Goal: Information Seeking & Learning: Learn about a topic

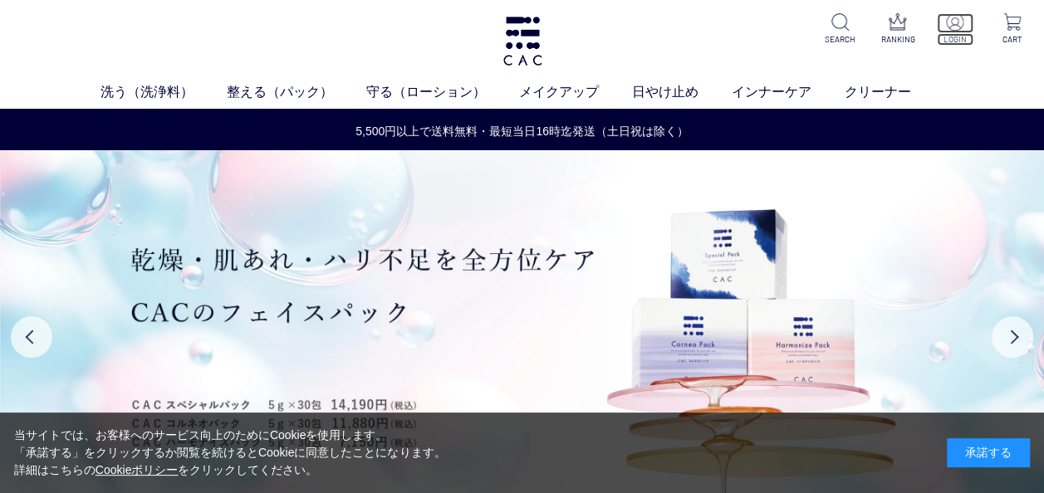
click at [956, 33] on p "LOGIN" at bounding box center [955, 39] width 37 height 12
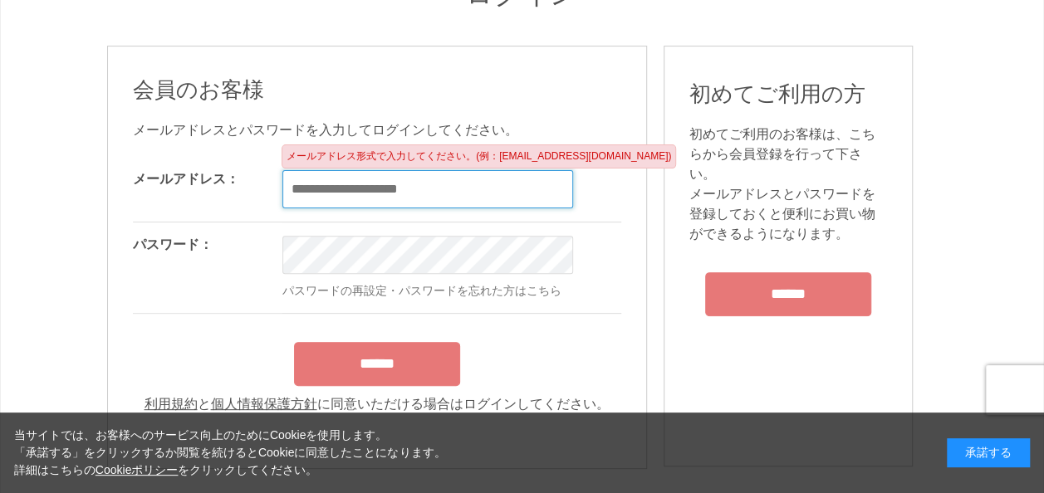
scroll to position [166, 0]
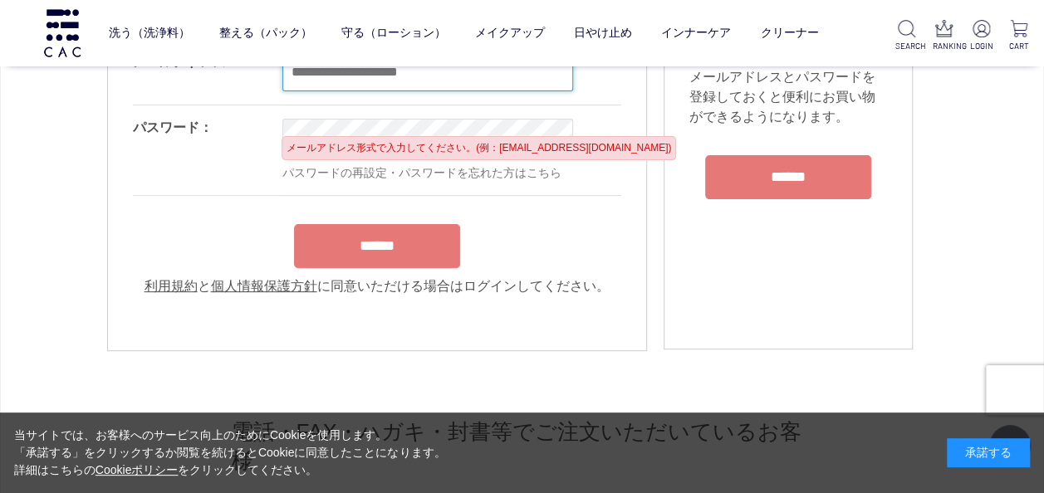
type input "**********"
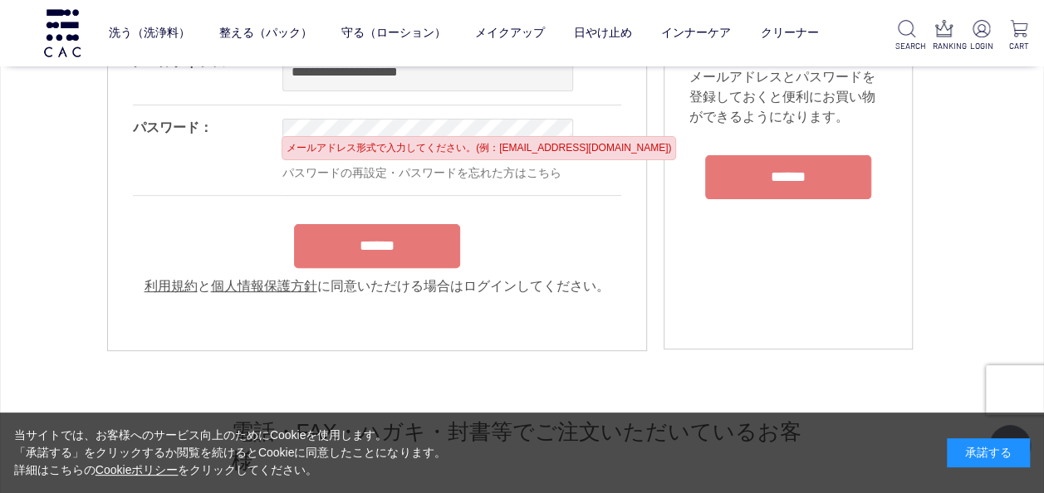
click at [395, 247] on form "**********" at bounding box center [377, 168] width 488 height 257
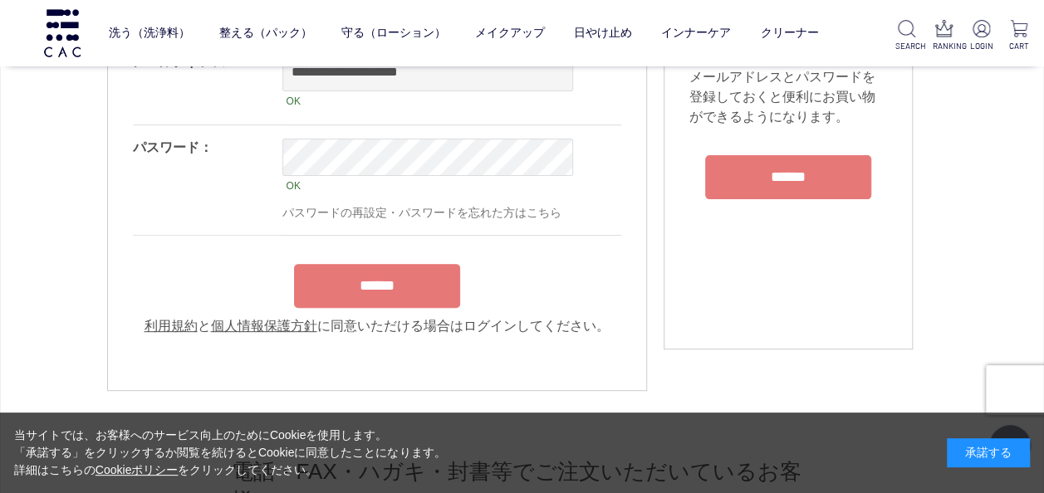
click at [378, 292] on input "******" at bounding box center [377, 286] width 166 height 44
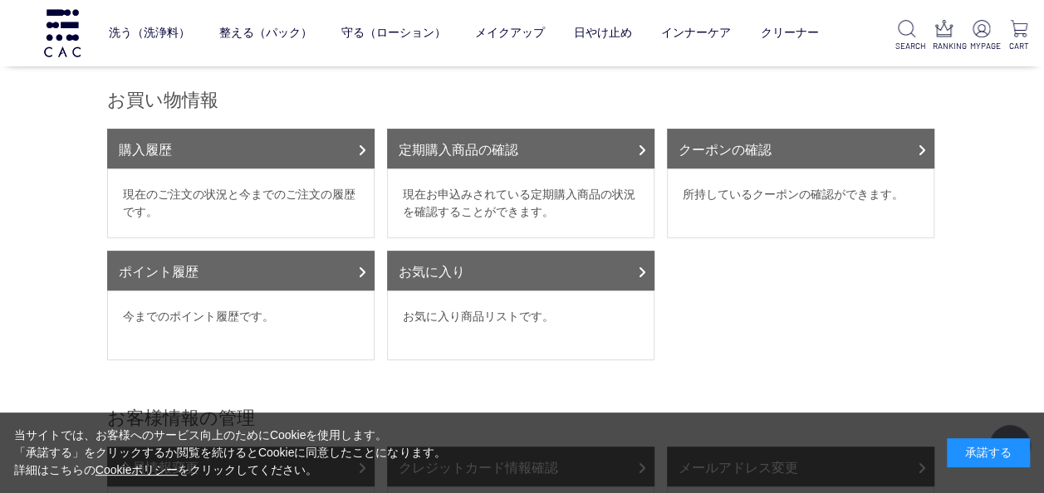
scroll to position [194, 0]
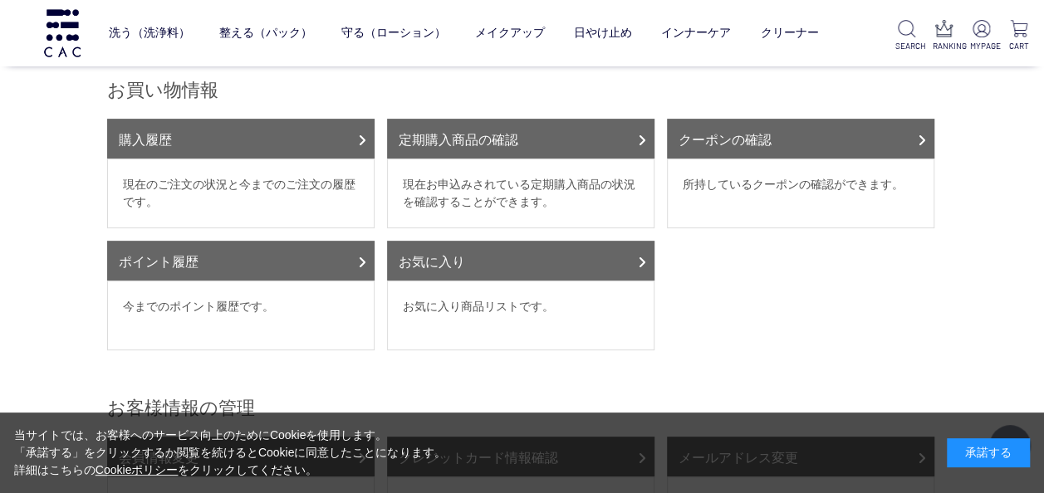
click at [600, 165] on dd "現在お申込みされている定期購入商品の状況を確認することができます。" at bounding box center [520, 194] width 267 height 70
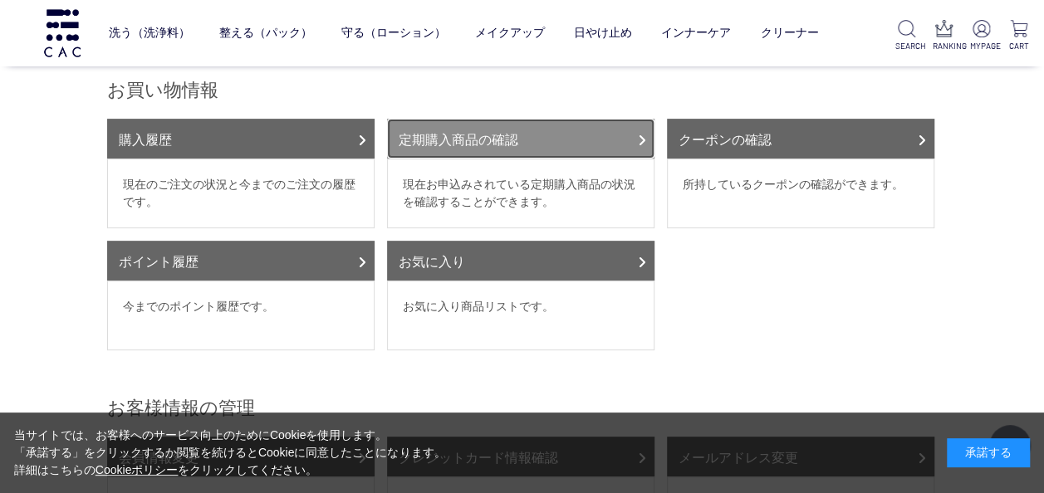
click at [634, 136] on link "定期購入商品の確認" at bounding box center [520, 139] width 267 height 40
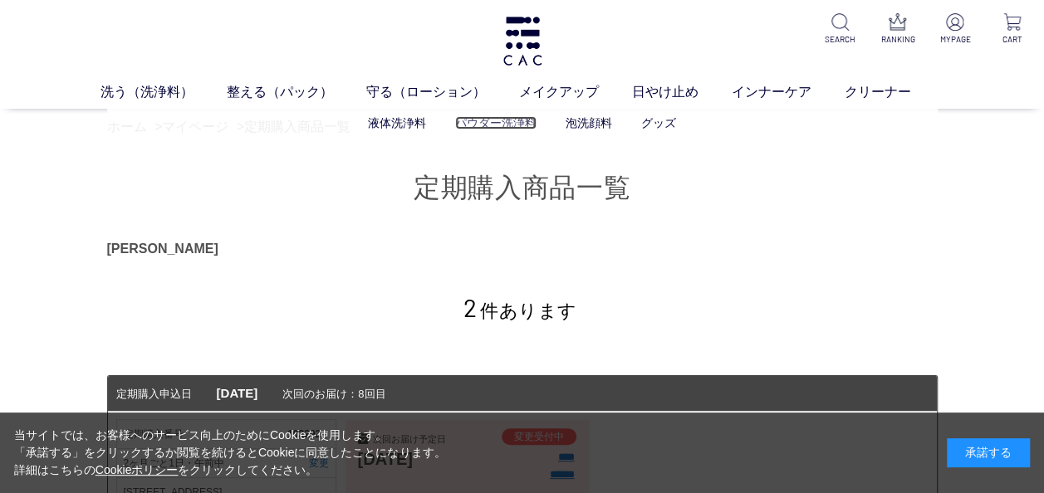
click at [498, 123] on link "パウダー洗浄料" at bounding box center [495, 122] width 81 height 13
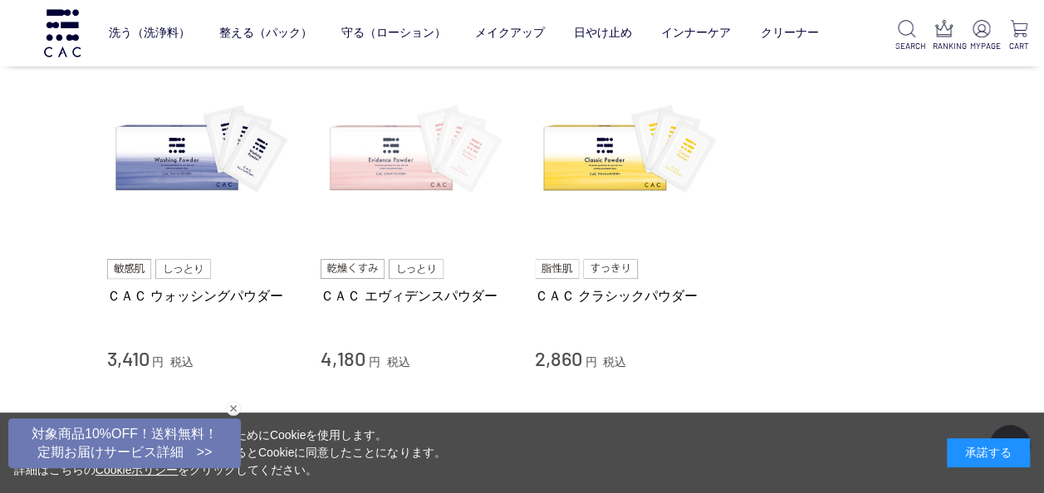
scroll to position [166, 0]
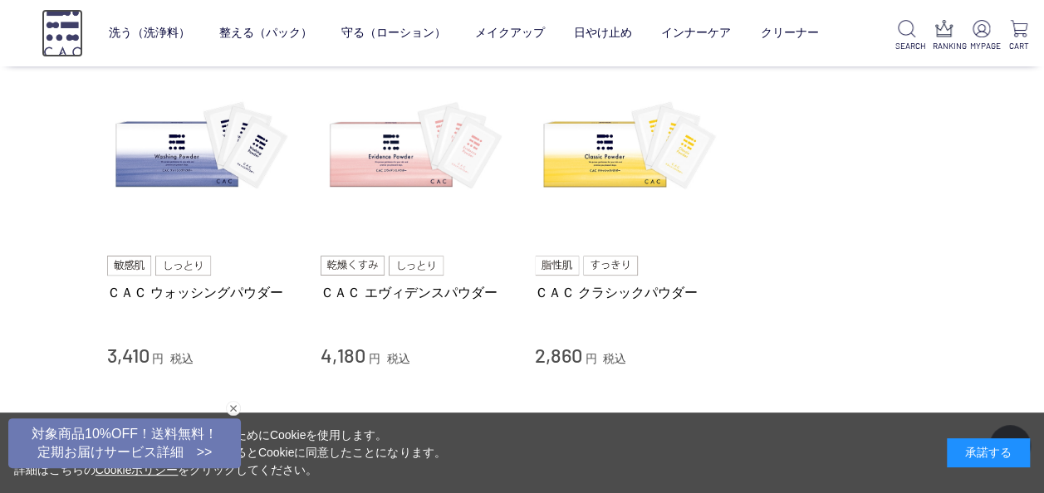
click at [63, 30] on img at bounding box center [63, 32] width 42 height 47
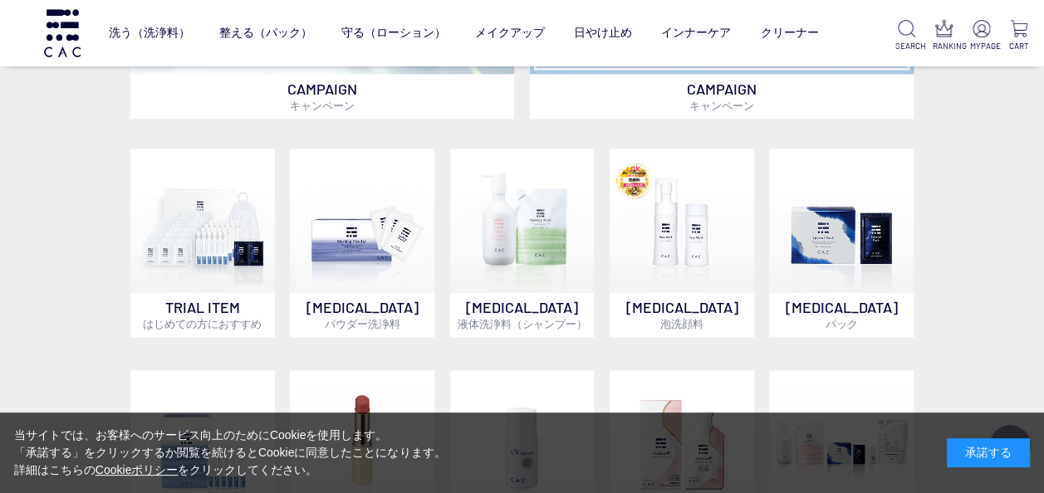
scroll to position [997, 0]
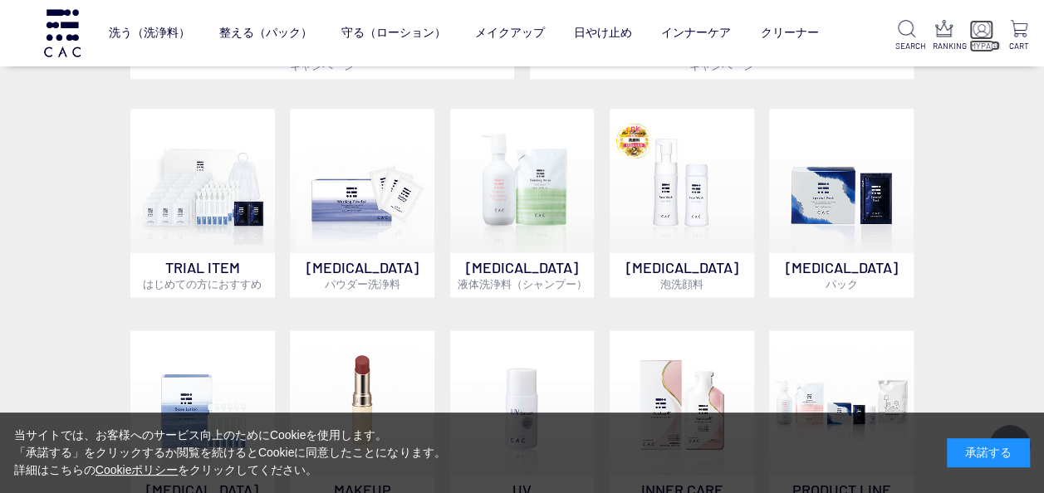
click at [982, 37] on img at bounding box center [980, 28] width 17 height 17
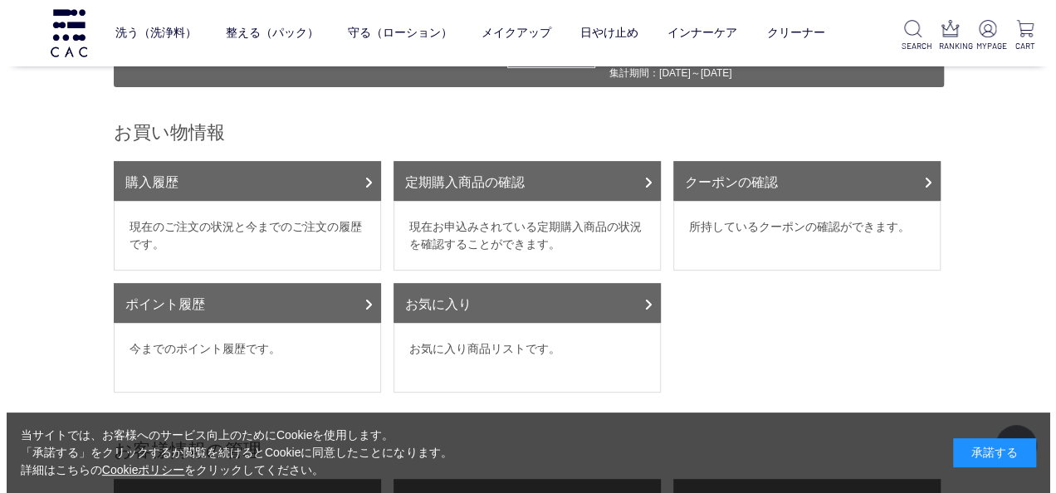
scroll to position [166, 0]
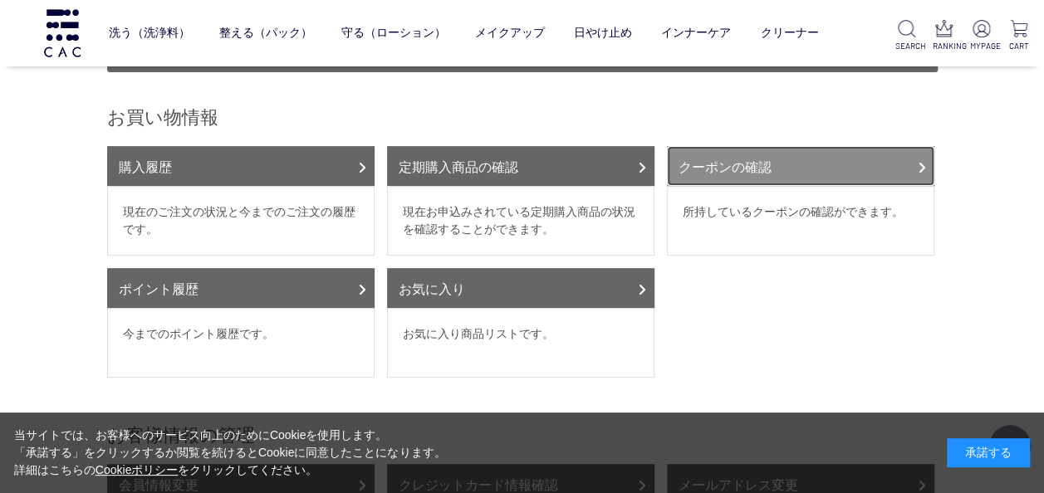
click at [832, 164] on link "クーポンの確認" at bounding box center [800, 166] width 267 height 40
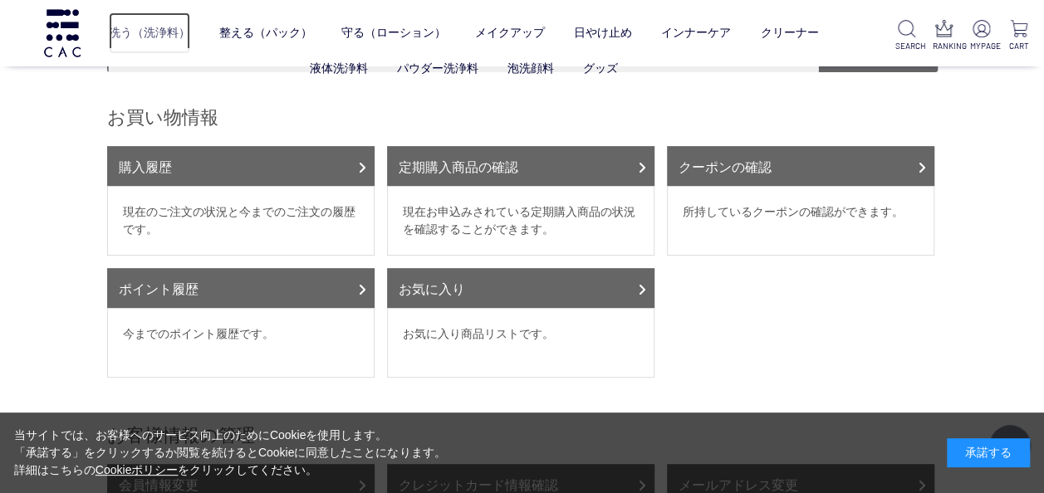
click at [140, 27] on link "洗う（洗浄料）" at bounding box center [149, 33] width 81 height 42
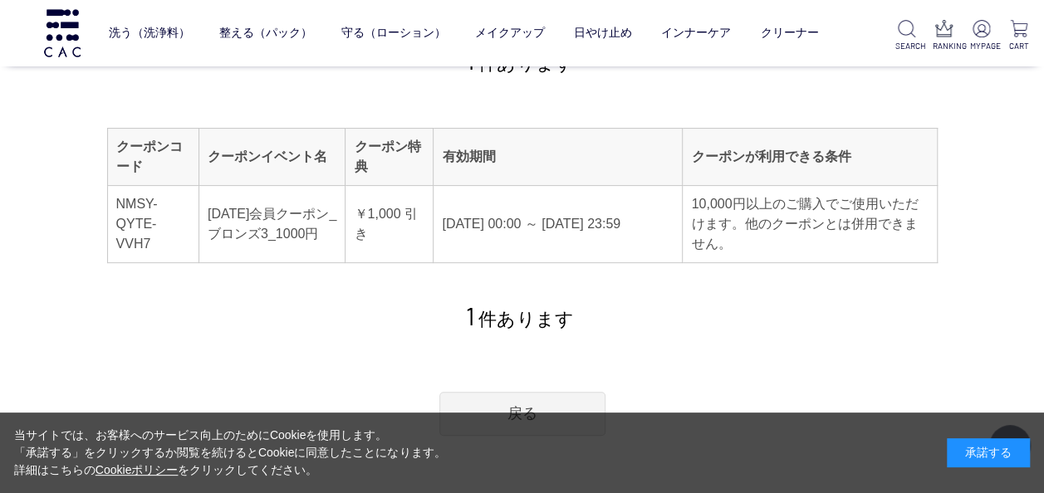
scroll to position [194, 0]
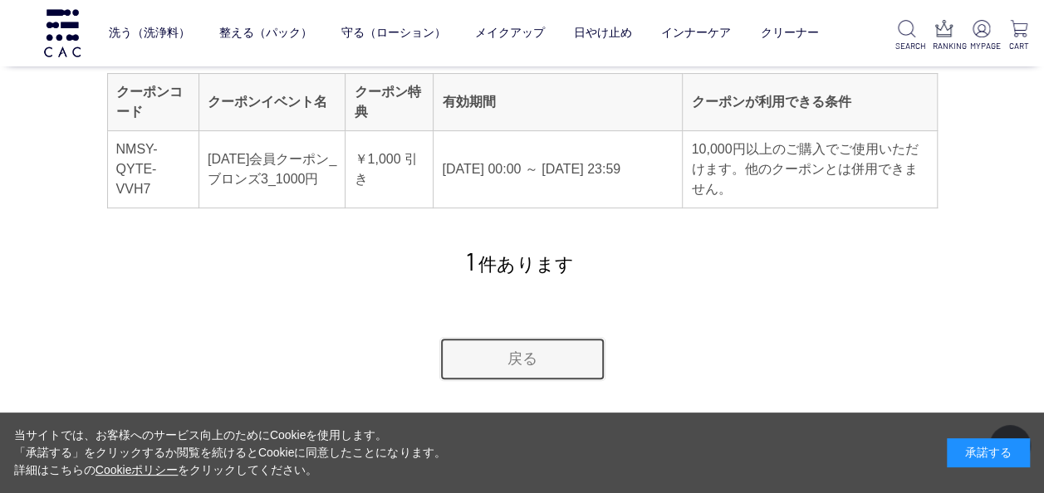
click at [517, 360] on link "戻る" at bounding box center [522, 359] width 166 height 44
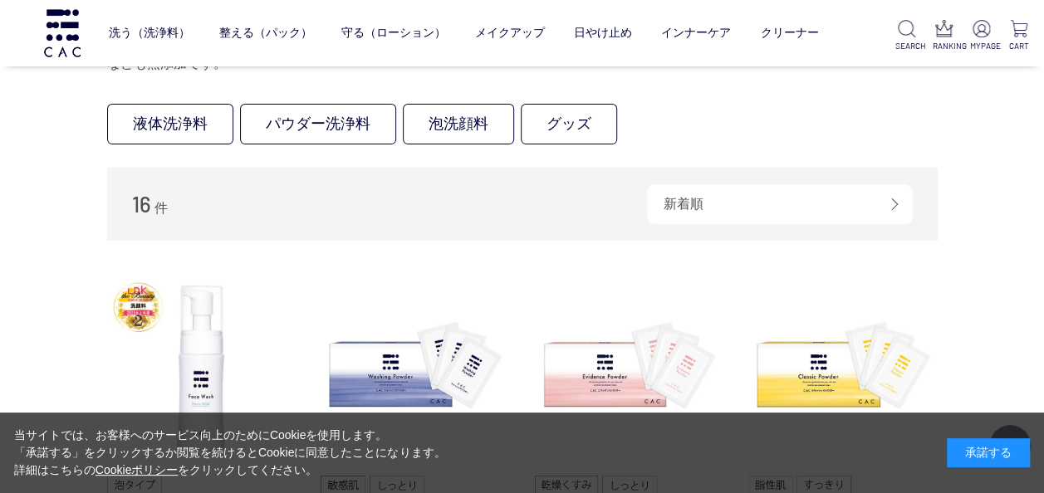
scroll to position [166, 0]
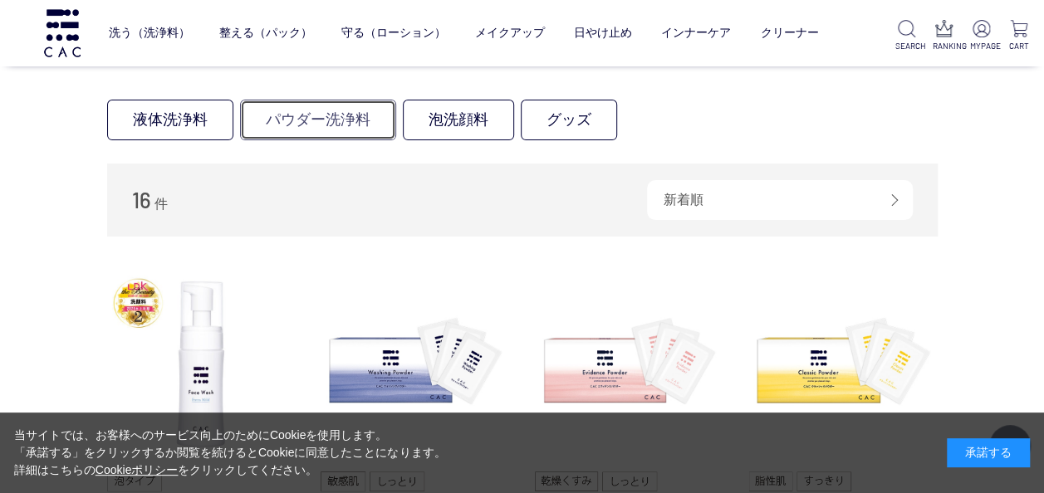
click at [368, 119] on link "パウダー洗浄料" at bounding box center [318, 120] width 156 height 41
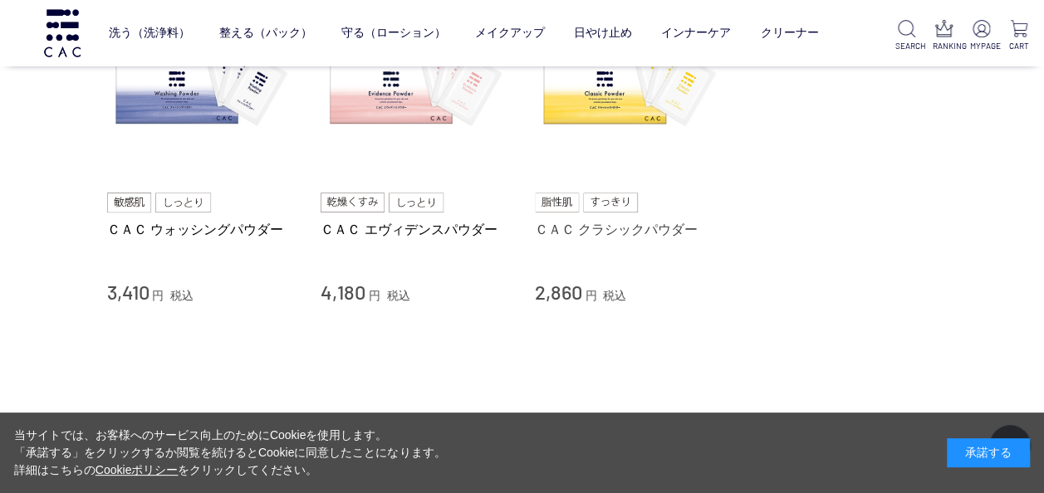
scroll to position [249, 0]
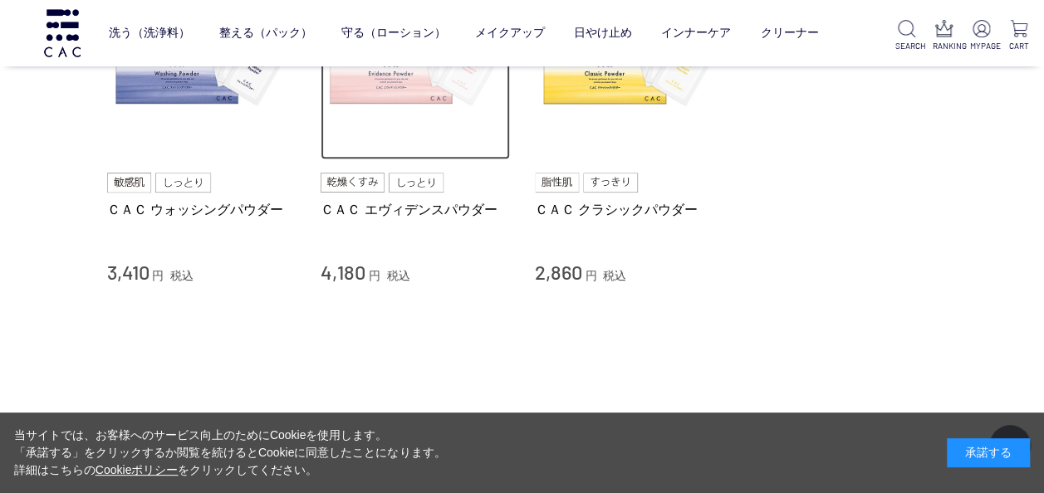
click at [409, 96] on img at bounding box center [415, 65] width 189 height 189
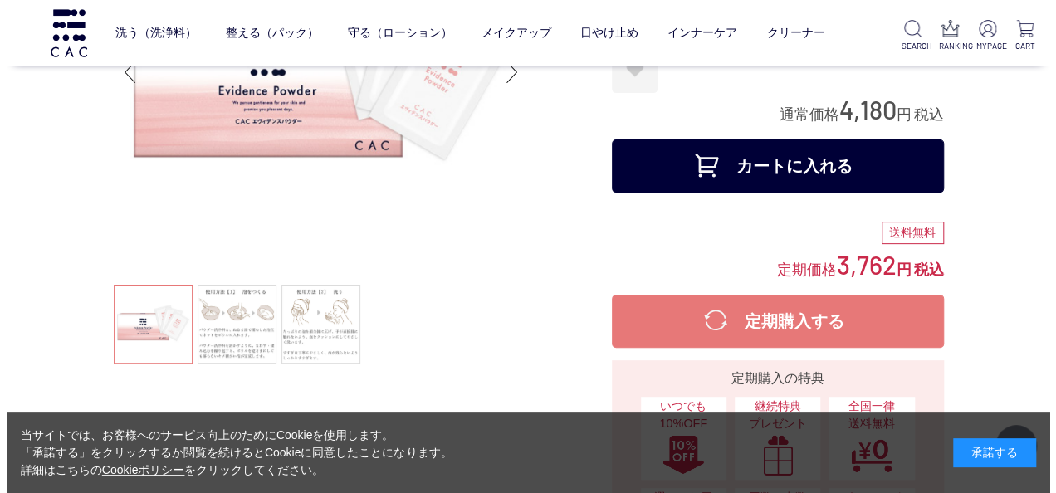
scroll to position [166, 0]
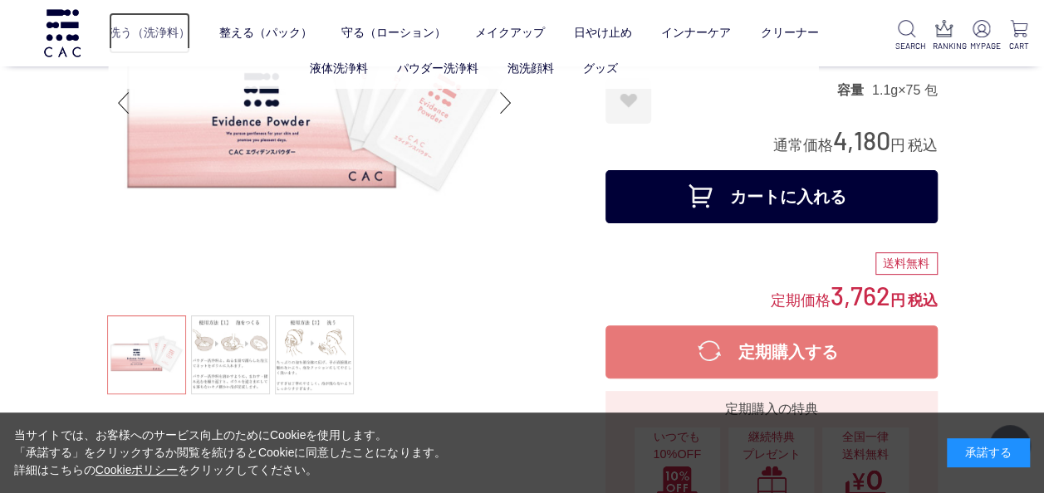
click at [153, 27] on link "洗う（洗浄料）" at bounding box center [149, 33] width 81 height 42
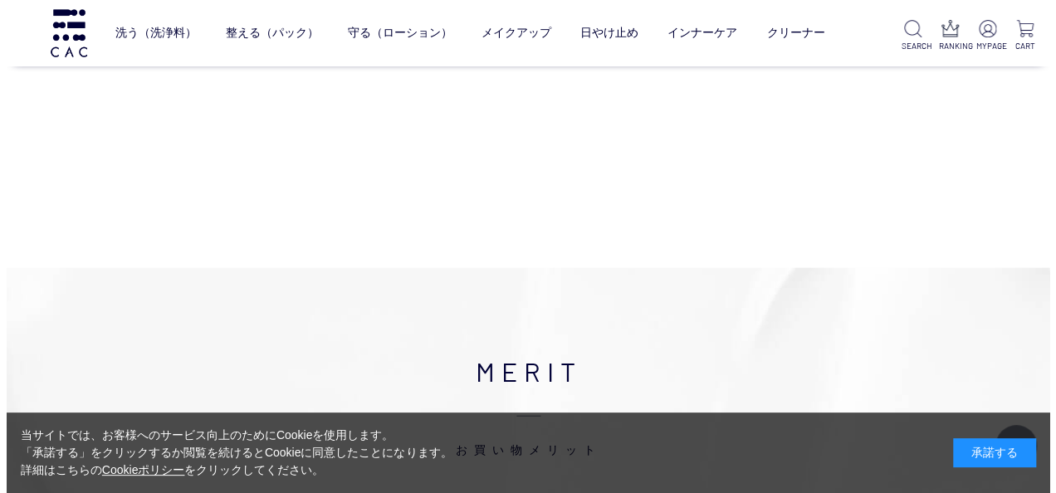
scroll to position [1854, 0]
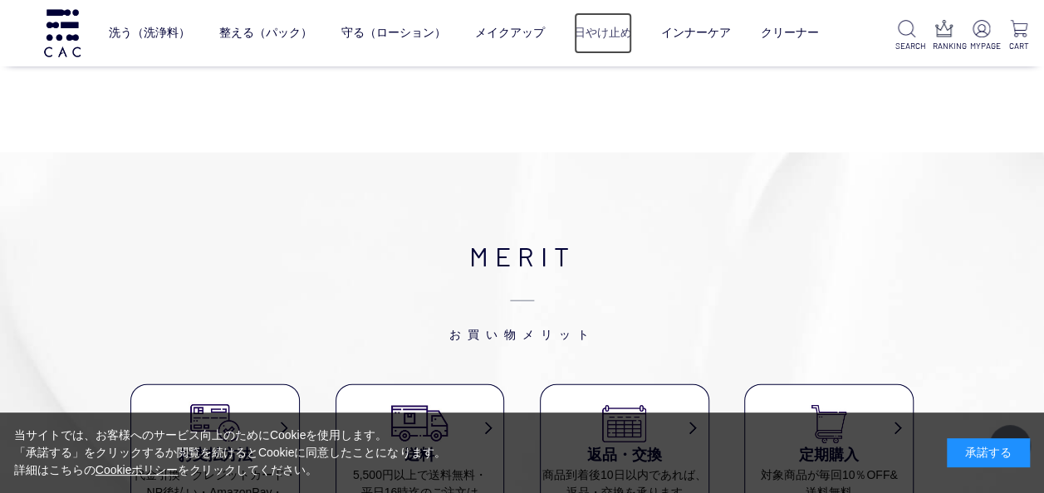
click at [598, 33] on link "日やけ止め" at bounding box center [603, 33] width 58 height 42
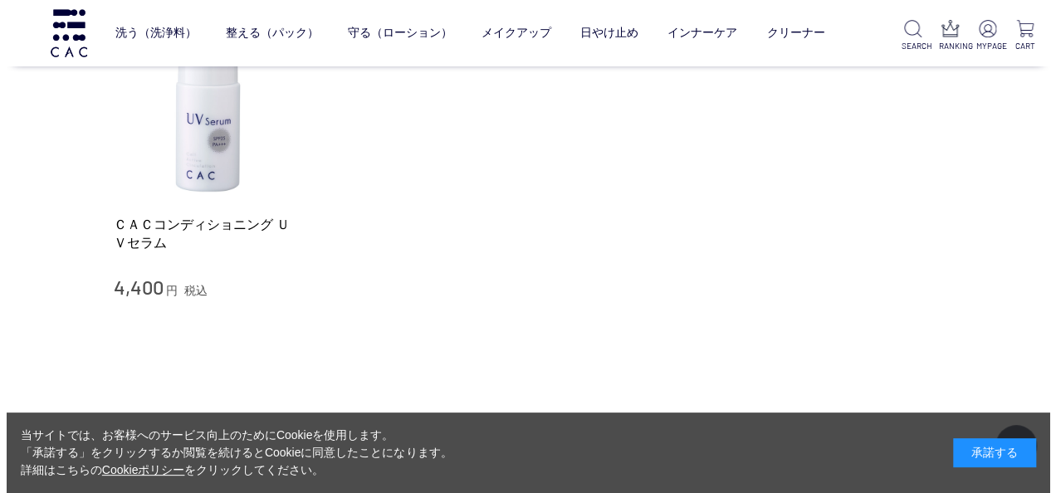
scroll to position [332, 0]
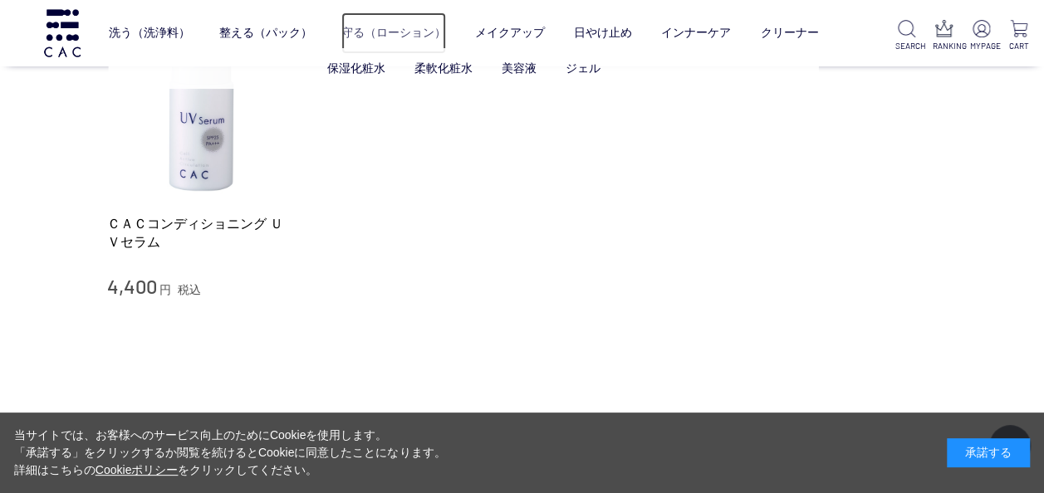
click at [390, 31] on link "守る（ローション）" at bounding box center [393, 33] width 105 height 42
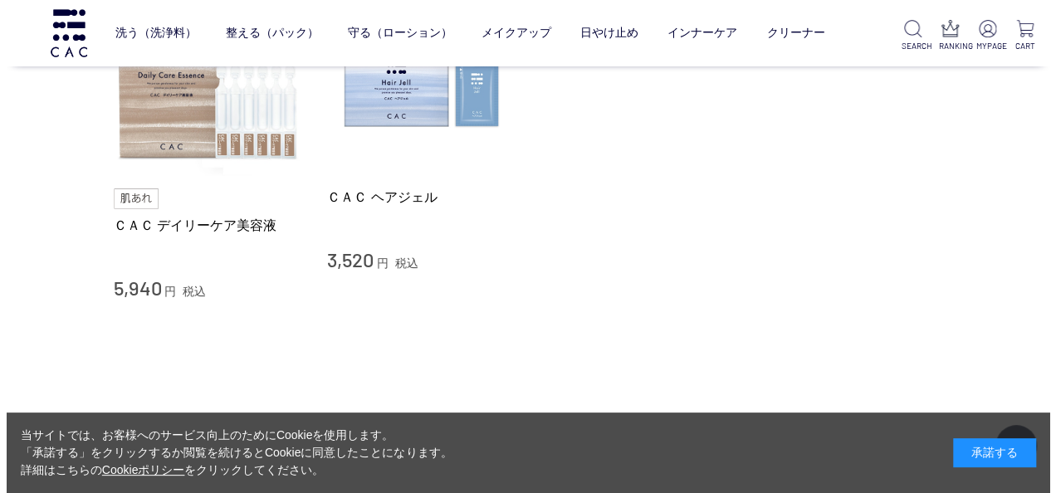
scroll to position [1107, 0]
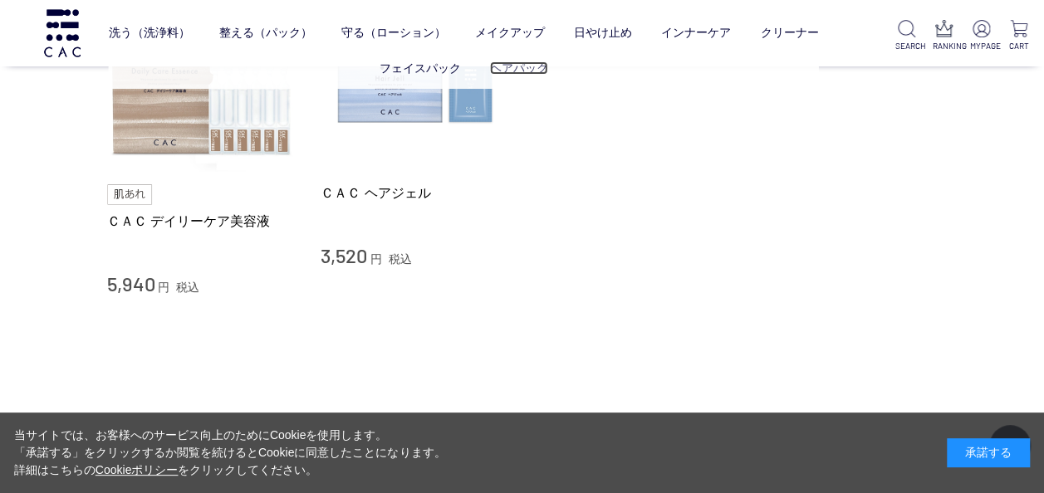
click at [512, 65] on link "ヘアパック" at bounding box center [518, 67] width 58 height 13
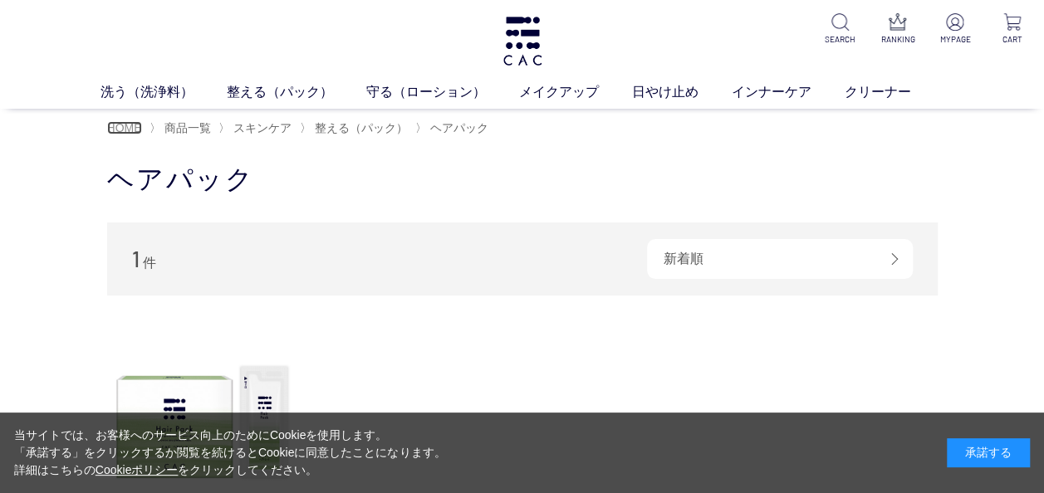
click at [120, 127] on span "HOME" at bounding box center [124, 127] width 35 height 13
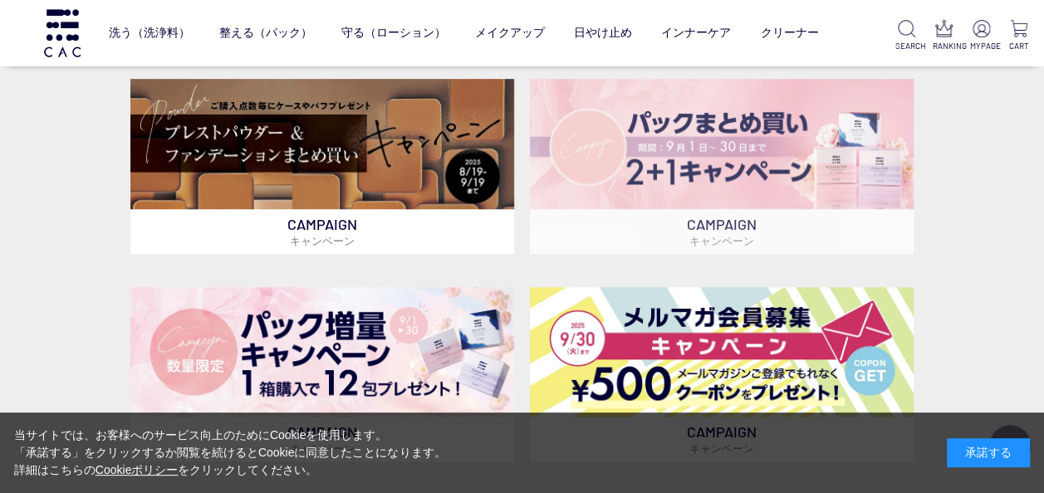
scroll to position [415, 0]
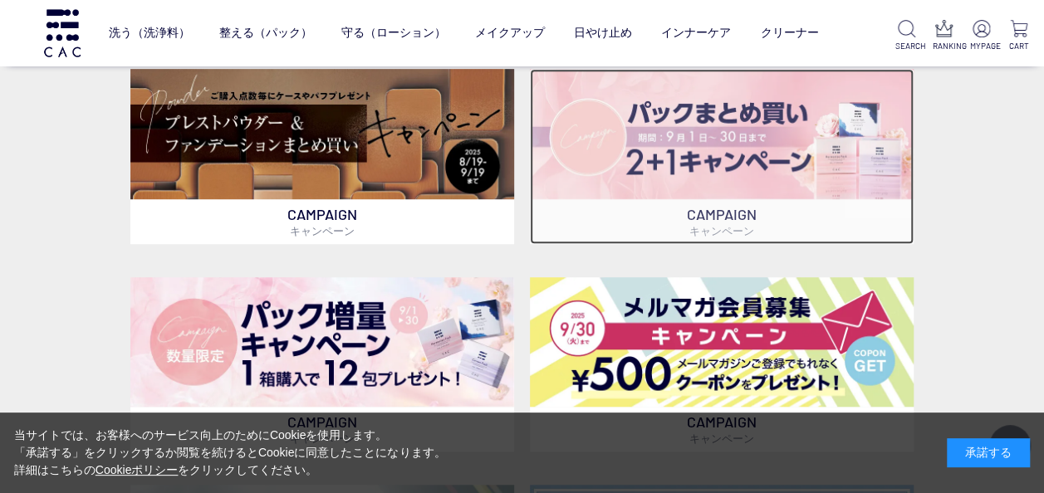
click at [693, 189] on img at bounding box center [722, 134] width 384 height 130
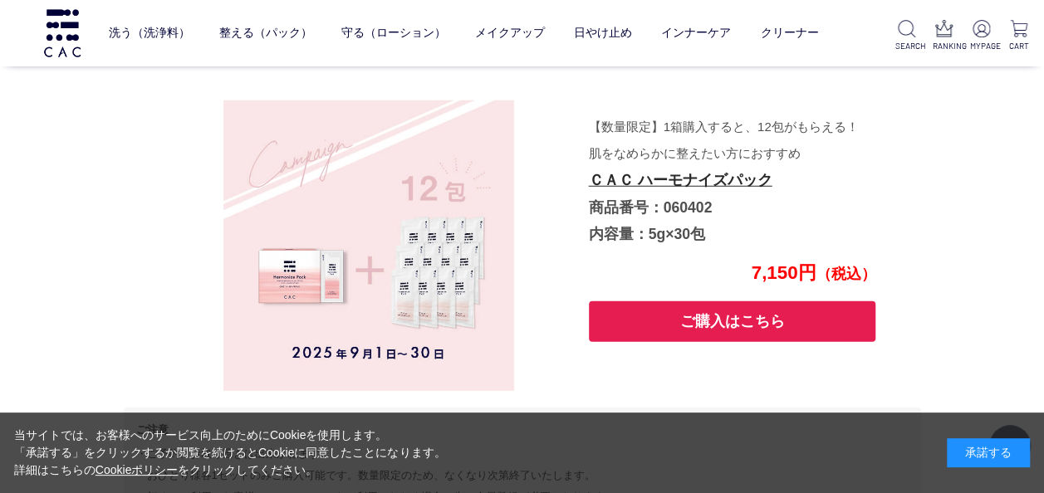
scroll to position [5303, 0]
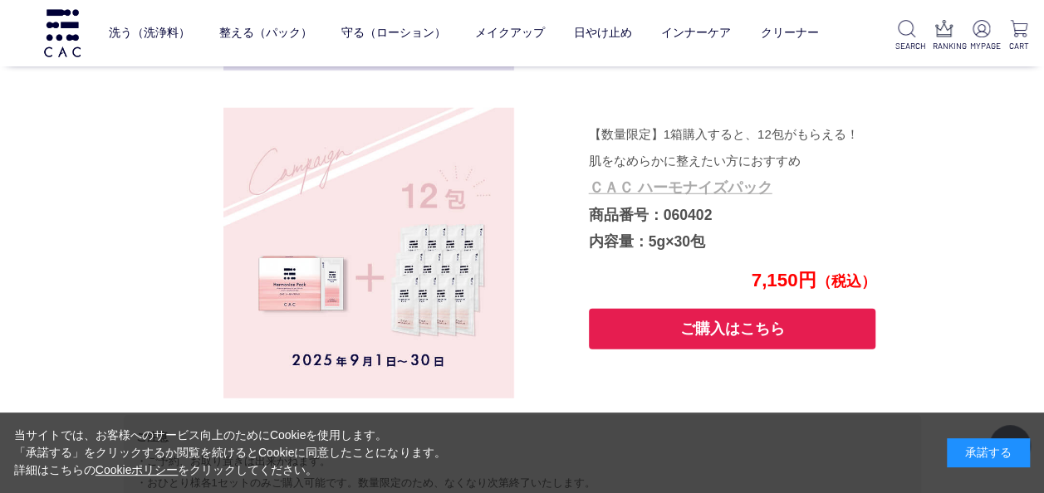
click at [698, 189] on link "ＣＡＣ ハーモナイズパック" at bounding box center [681, 187] width 184 height 17
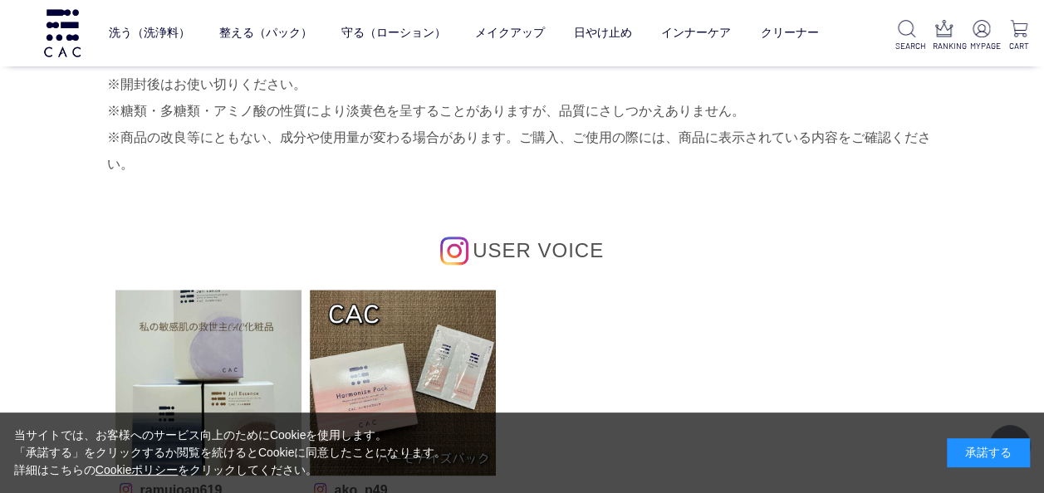
scroll to position [7087, 0]
click at [55, 35] on img at bounding box center [63, 32] width 42 height 47
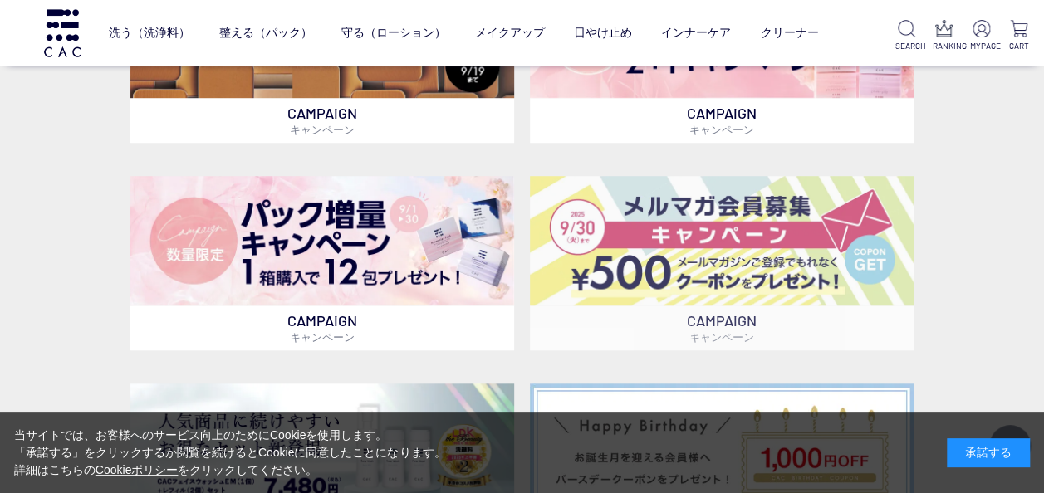
scroll to position [553, 0]
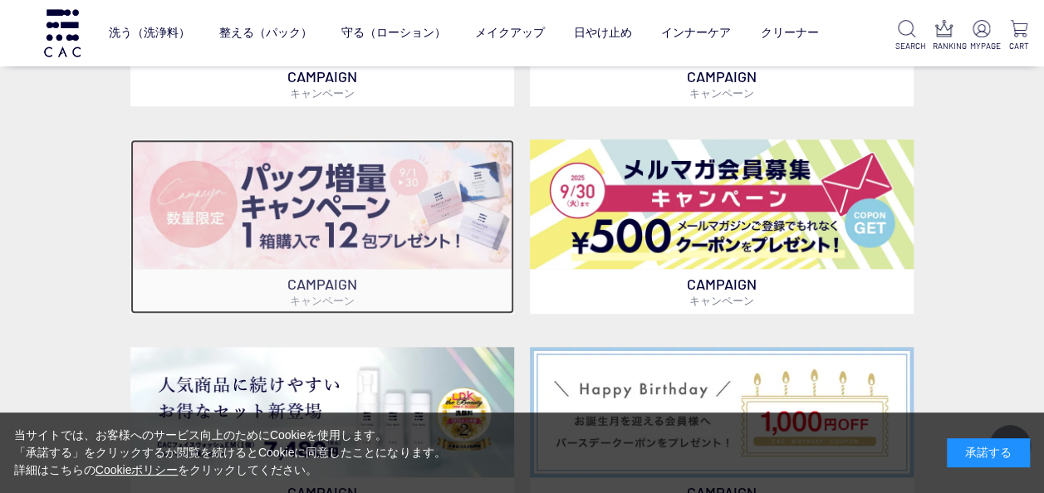
click at [377, 232] on img at bounding box center [322, 205] width 384 height 130
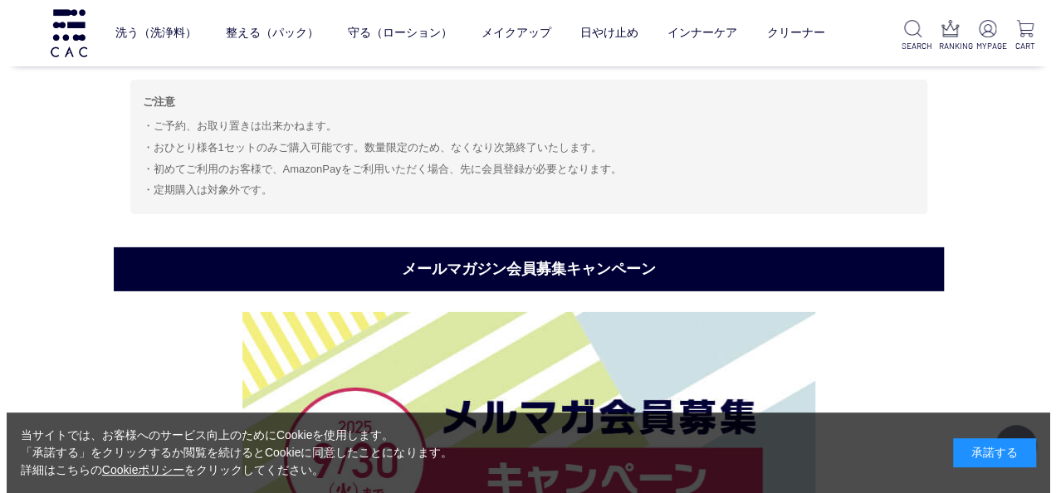
scroll to position [5690, 0]
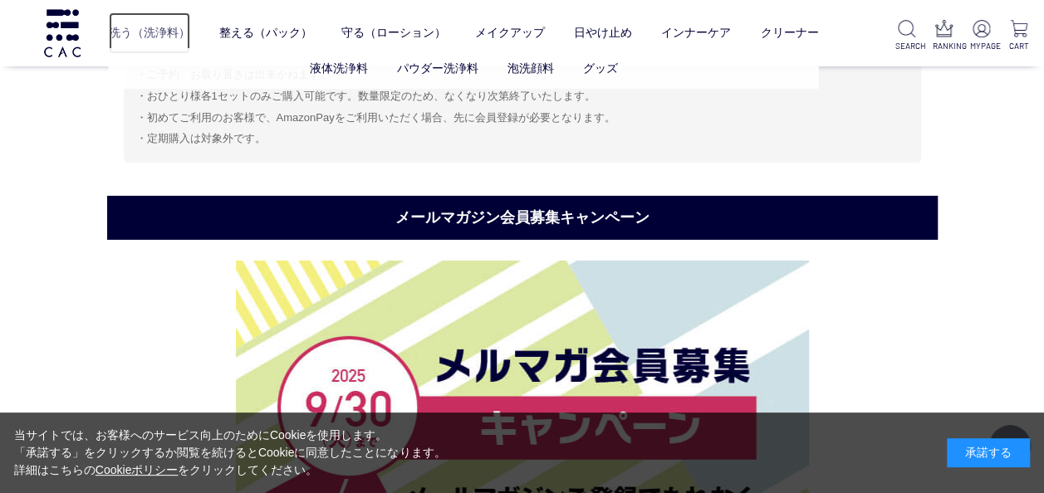
click at [153, 31] on link "洗う（洗浄料）" at bounding box center [149, 33] width 81 height 42
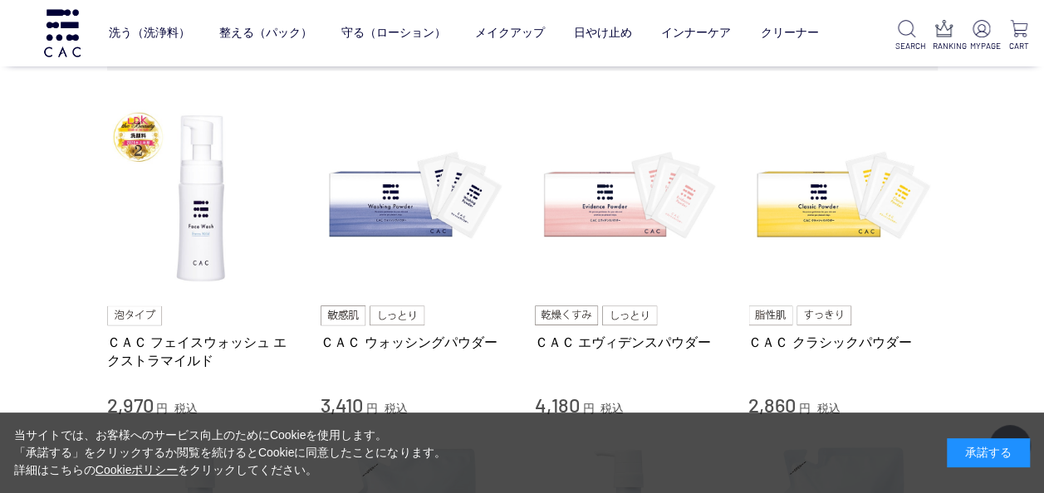
scroll to position [360, 0]
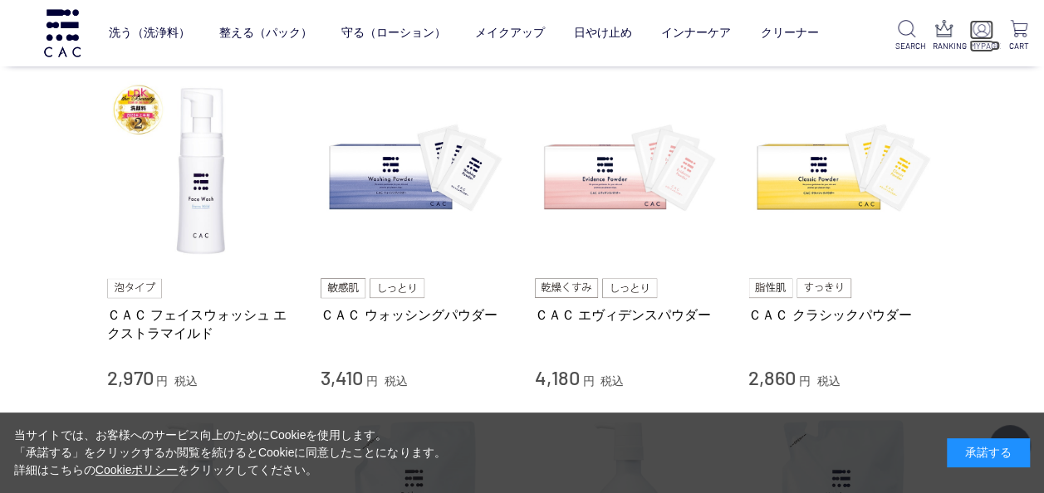
click at [986, 25] on img at bounding box center [980, 28] width 17 height 17
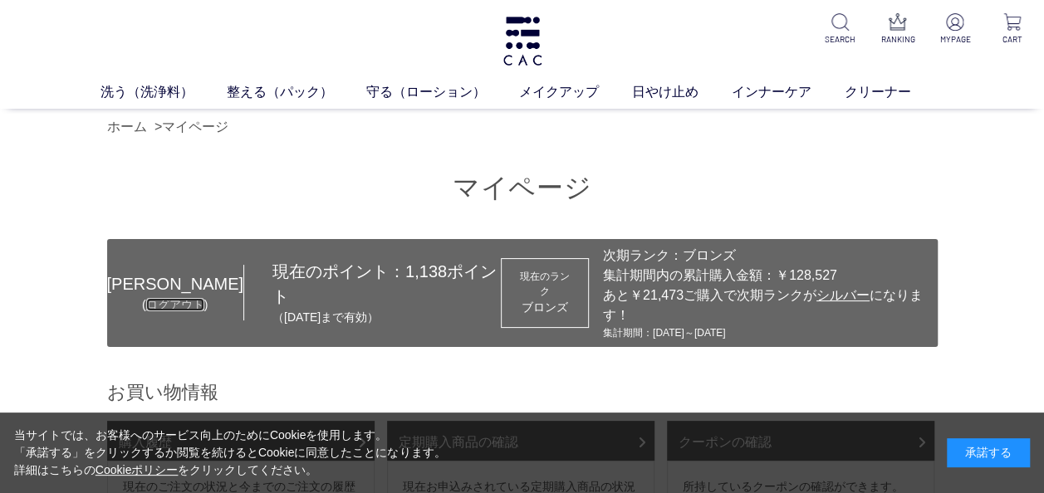
click at [167, 311] on link "ログアウト" at bounding box center [175, 304] width 58 height 13
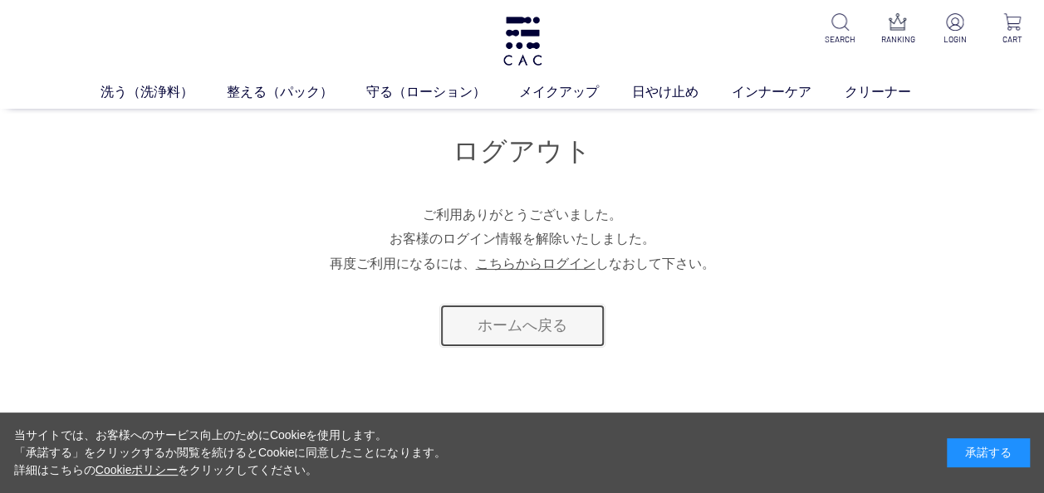
click at [505, 319] on link "ホームへ戻る" at bounding box center [522, 326] width 166 height 44
